Goal: Information Seeking & Learning: Learn about a topic

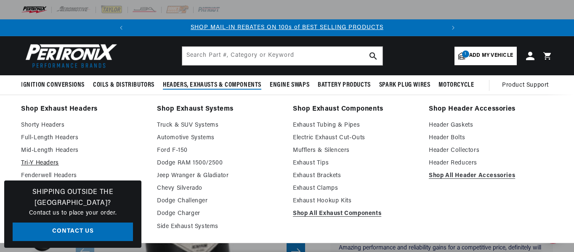
click at [120, 158] on link "Tri-Y Headers" at bounding box center [83, 163] width 124 height 10
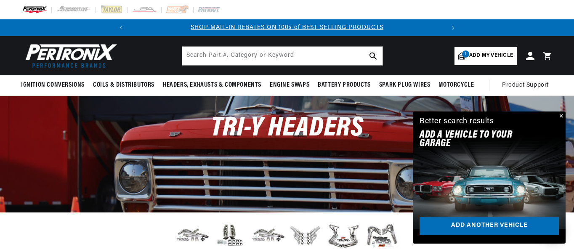
click at [439, 140] on h2 "Add A VEHICLE to your garage" at bounding box center [478, 139] width 118 height 17
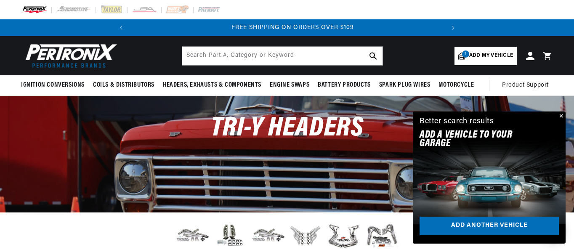
scroll to position [0, 314]
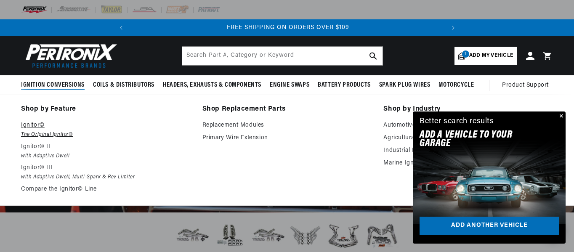
click at [38, 126] on p "Ignitor©" at bounding box center [105, 125] width 169 height 10
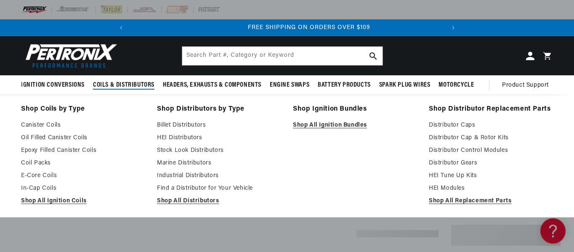
scroll to position [0, 314]
click at [333, 124] on link "Shop All Ignition Bundles" at bounding box center [355, 125] width 124 height 10
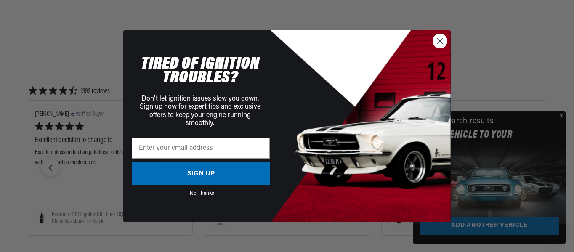
scroll to position [656, 0]
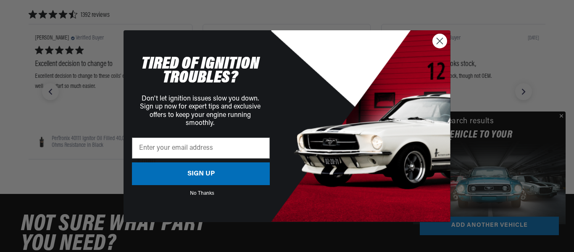
click at [443, 40] on circle "Close dialog" at bounding box center [440, 41] width 14 height 14
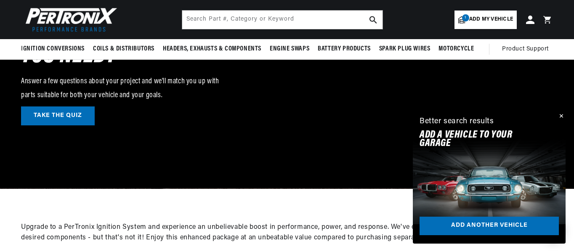
scroll to position [0, 0]
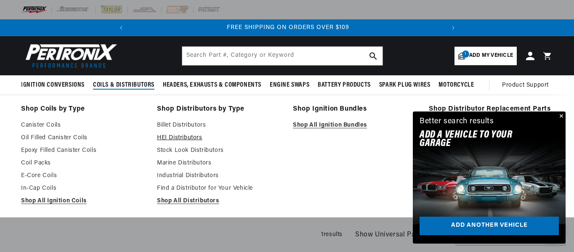
click at [180, 137] on link "HEI Distributors" at bounding box center [219, 138] width 124 height 10
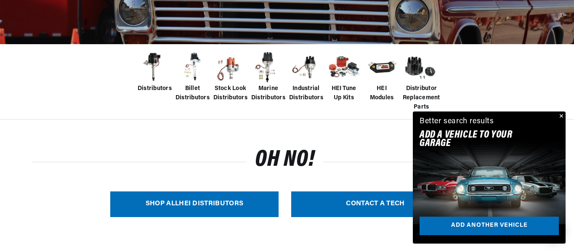
click at [152, 89] on span "Distributors" at bounding box center [154, 88] width 34 height 9
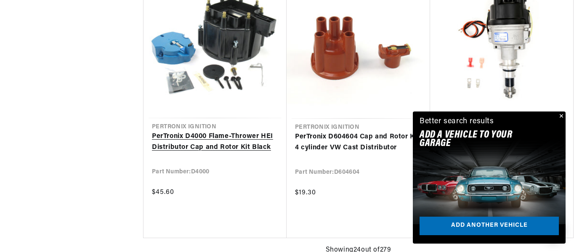
scroll to position [0, 314]
